Goal: Register for event/course

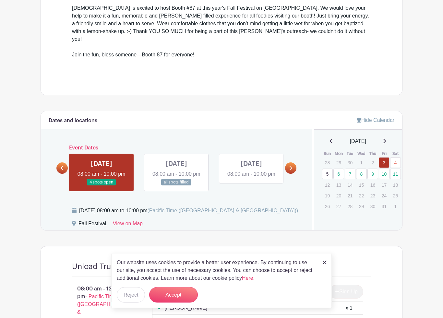
scroll to position [216, 0]
click at [178, 294] on button "Accept" at bounding box center [173, 295] width 49 height 16
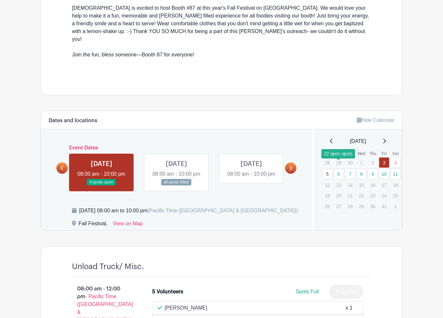
click at [340, 169] on link "6" at bounding box center [338, 174] width 11 height 11
click at [294, 167] on link at bounding box center [290, 167] width 11 height 11
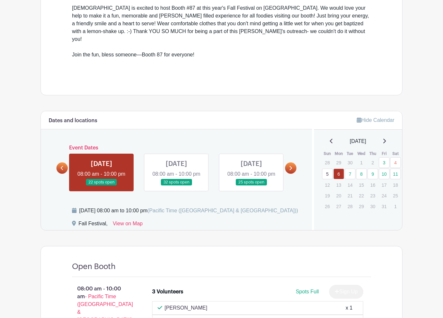
click at [101, 186] on link at bounding box center [101, 186] width 0 height 0
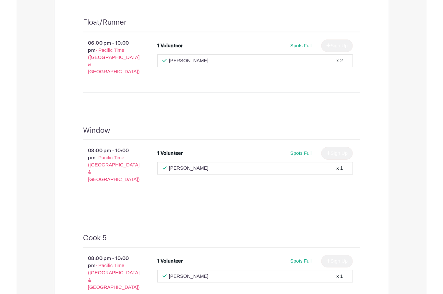
scroll to position [2395, 0]
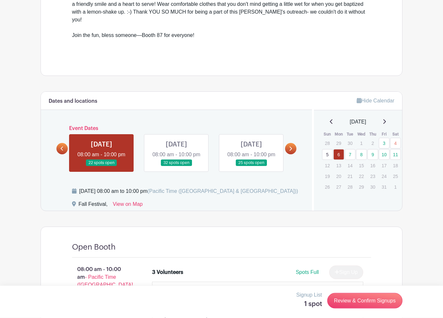
scroll to position [235, 0]
click at [293, 147] on link at bounding box center [290, 148] width 11 height 11
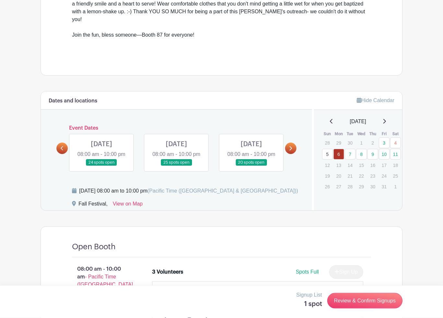
scroll to position [235, 0]
click at [291, 146] on icon at bounding box center [291, 148] width 3 height 4
click at [296, 145] on link at bounding box center [290, 148] width 11 height 11
click at [101, 166] on link at bounding box center [101, 166] width 0 height 0
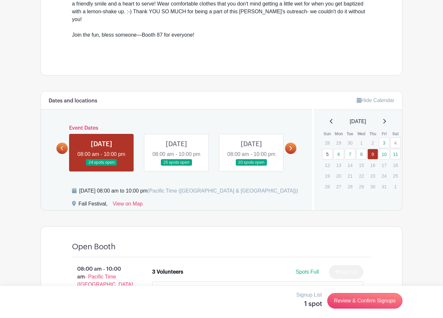
click at [340, 171] on p "20" at bounding box center [338, 176] width 11 height 10
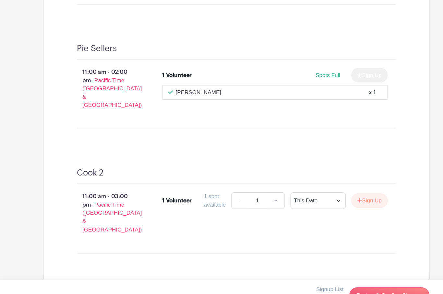
scroll to position [928, 0]
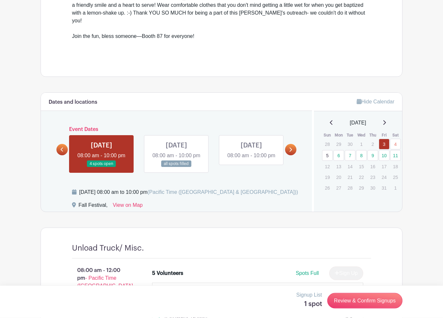
scroll to position [234, 0]
click at [292, 149] on link at bounding box center [290, 149] width 11 height 11
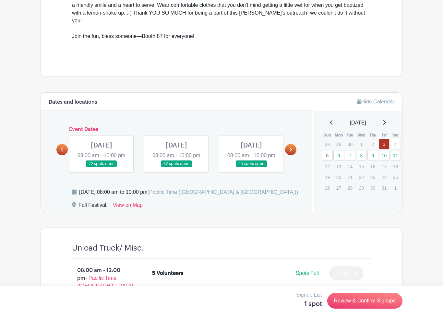
click at [176, 167] on link at bounding box center [176, 167] width 0 height 0
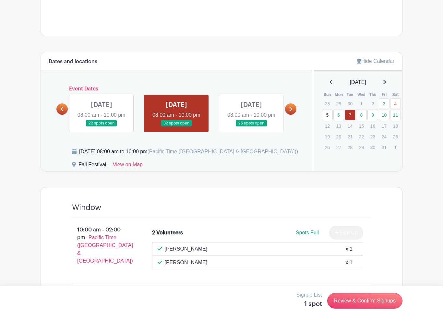
scroll to position [252, 0]
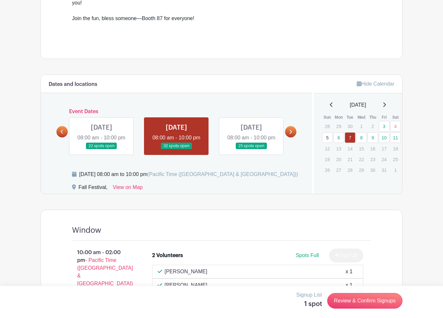
click at [251, 149] on link at bounding box center [251, 149] width 0 height 0
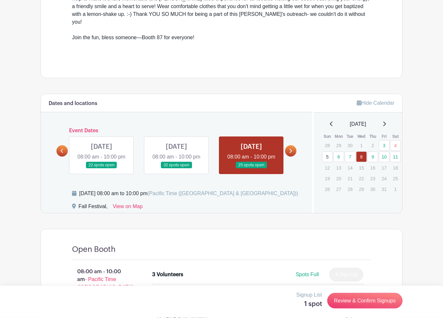
scroll to position [234, 0]
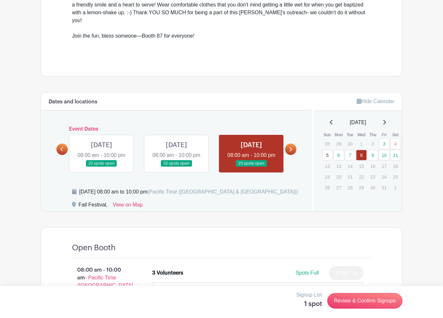
click at [293, 146] on link at bounding box center [290, 149] width 11 height 11
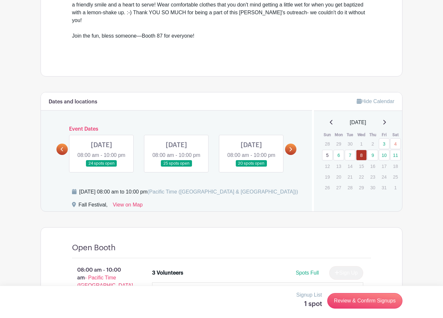
click at [101, 167] on link at bounding box center [101, 167] width 0 height 0
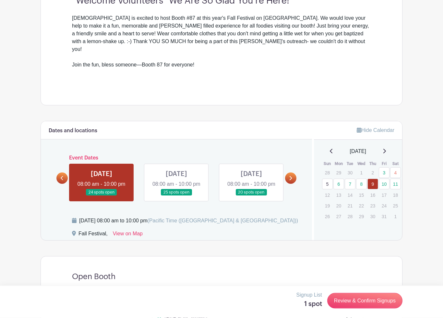
scroll to position [206, 0]
click at [176, 196] on link at bounding box center [176, 196] width 0 height 0
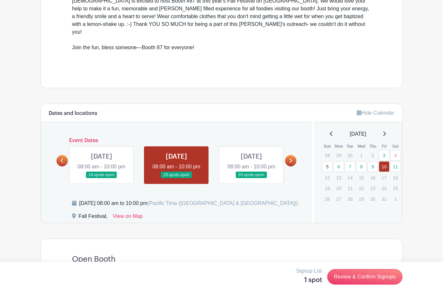
scroll to position [222, 0]
click at [295, 157] on link at bounding box center [290, 161] width 11 height 11
click at [294, 158] on link at bounding box center [290, 161] width 11 height 11
click at [63, 159] on icon at bounding box center [62, 161] width 3 height 4
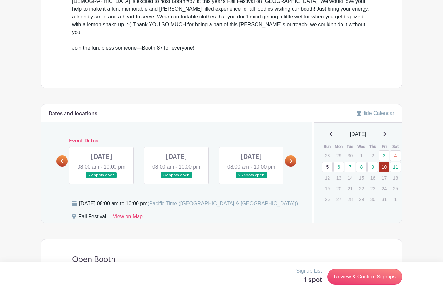
click at [251, 179] on link at bounding box center [251, 179] width 0 height 0
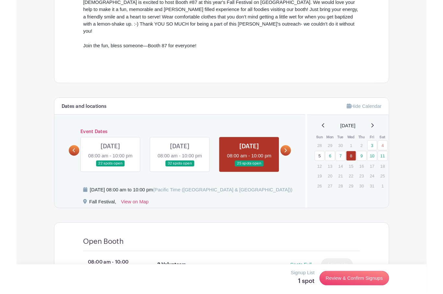
scroll to position [220, 0]
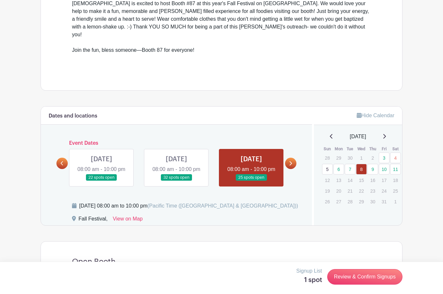
click at [101, 181] on link at bounding box center [101, 181] width 0 height 0
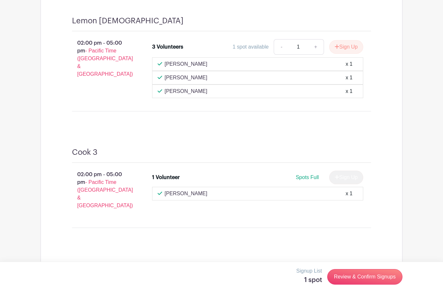
scroll to position [1408, 0]
